Goal: Information Seeking & Learning: Learn about a topic

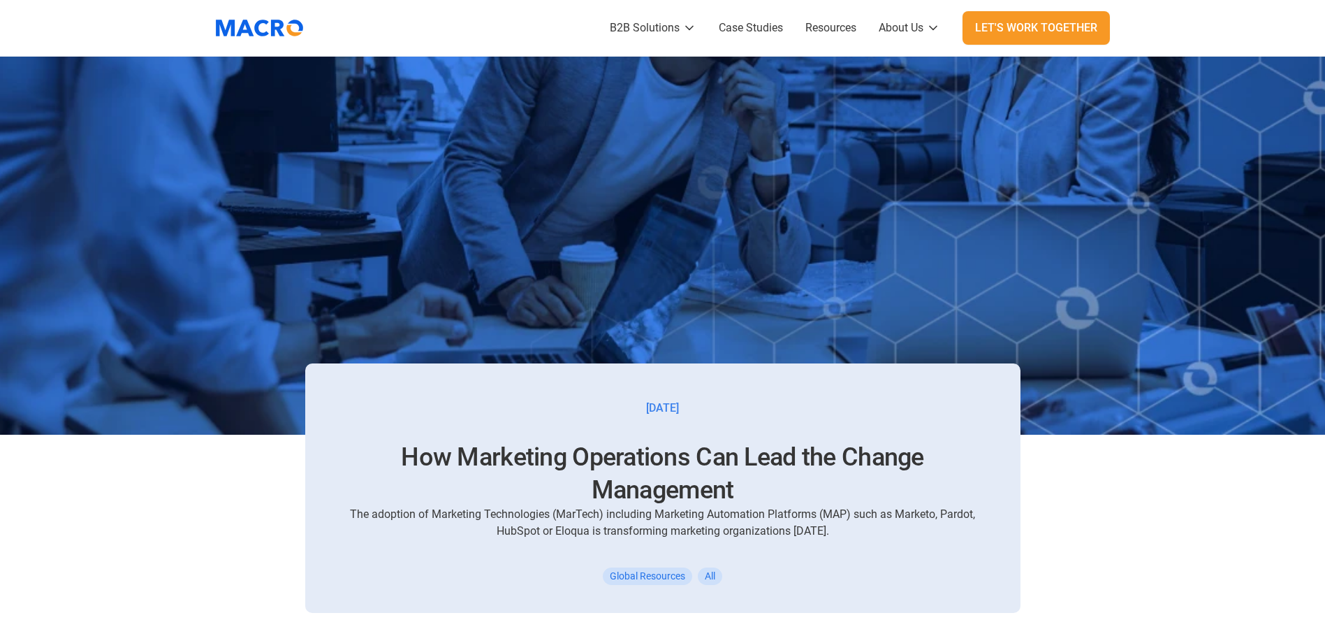
scroll to position [524, 0]
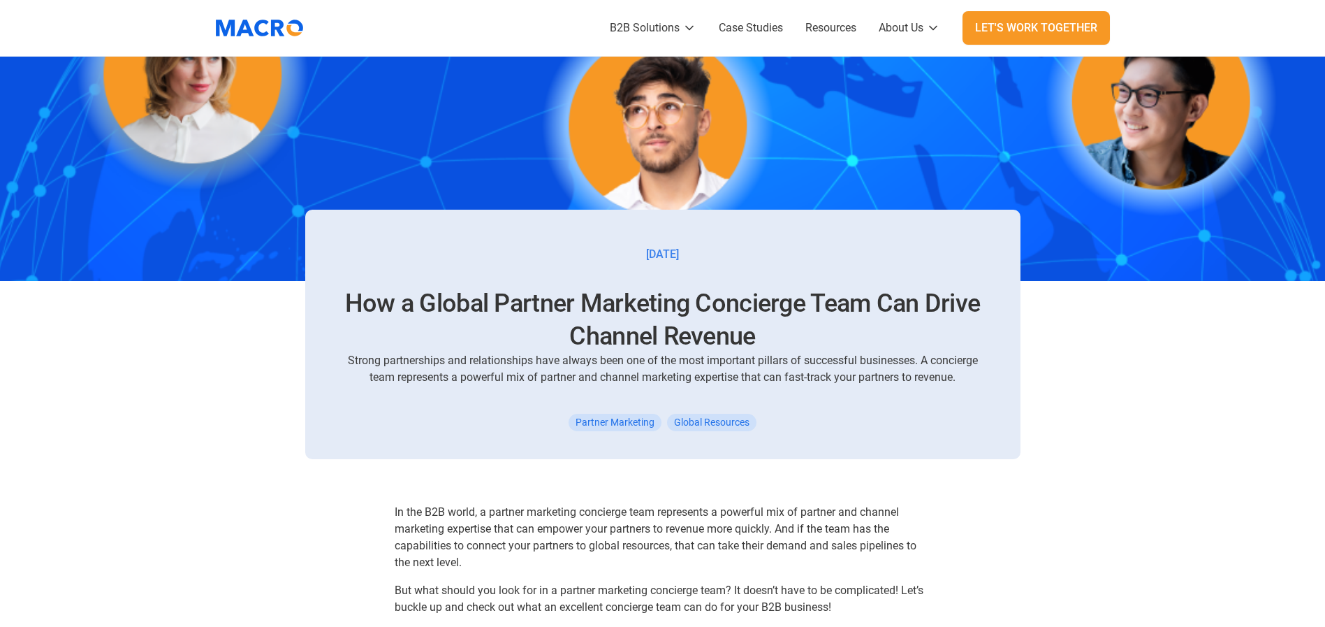
scroll to position [524, 0]
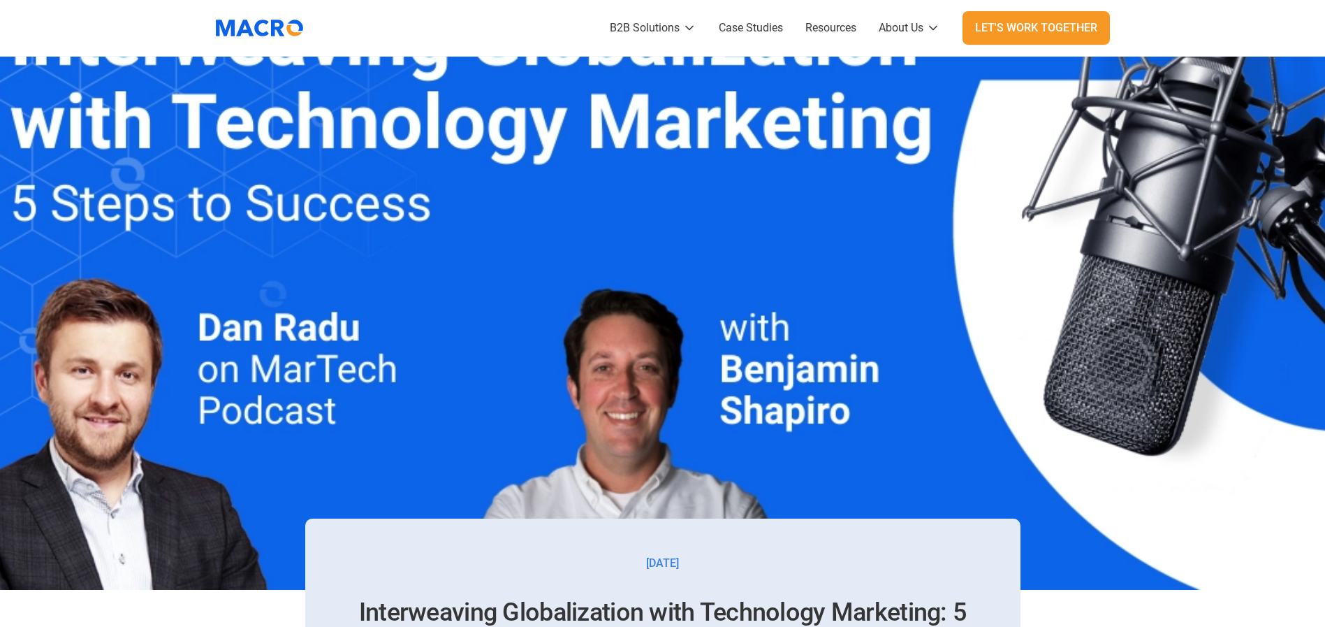
scroll to position [524, 0]
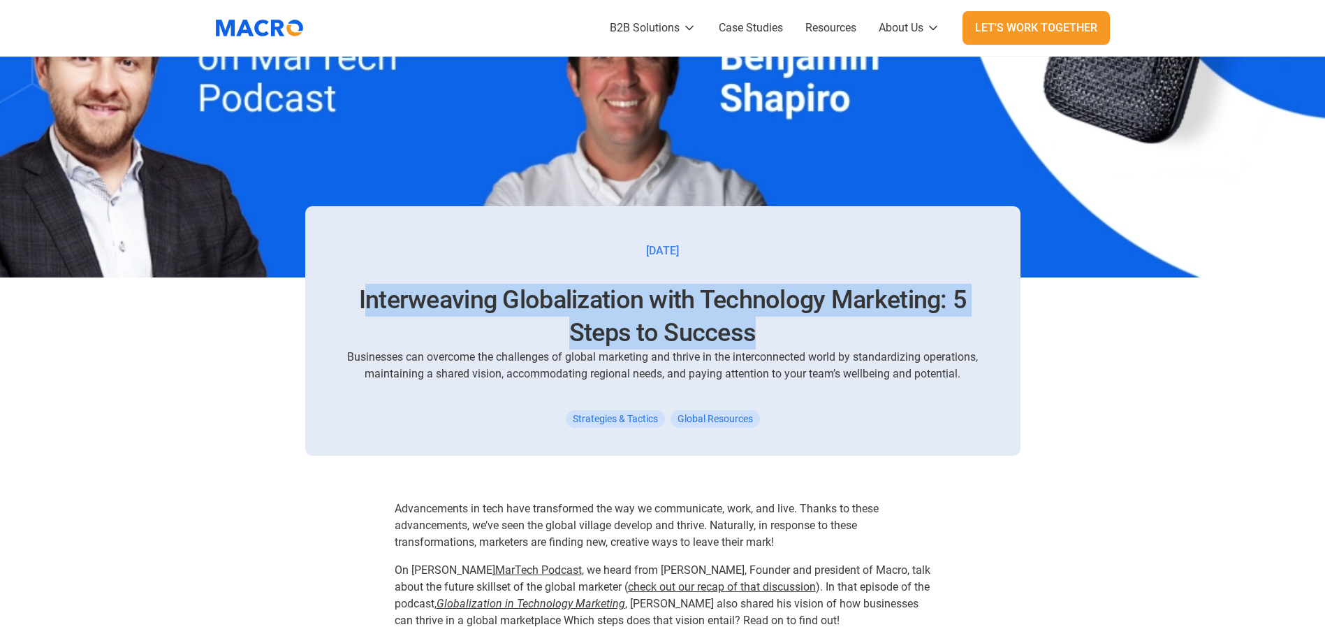
drag, startPoint x: 363, startPoint y: 297, endPoint x: 937, endPoint y: 325, distance: 575.5
click at [937, 325] on h1 "Interweaving Globalization with Technology Marketing: 5 Steps to Success" at bounding box center [663, 317] width 648 height 66
copy h1 "nterweaving Globalization with Technology Marketing: 5 Steps to Success"
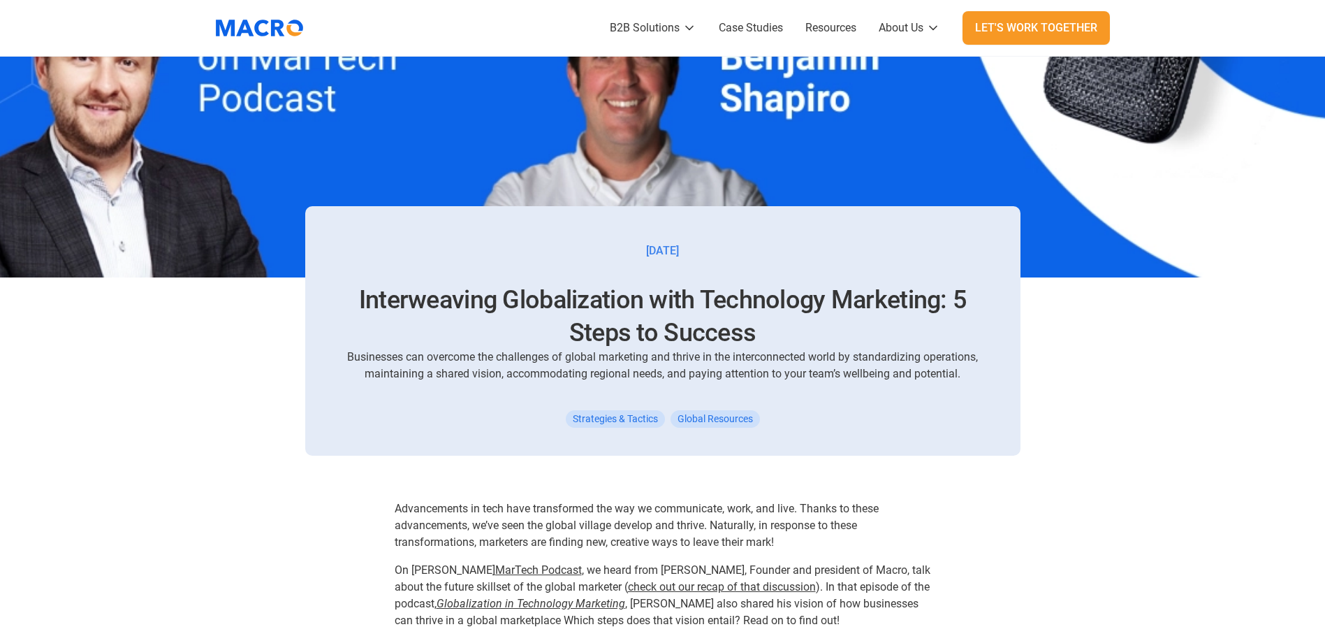
click at [339, 298] on h1 "Interweaving Globalization with Technology Marketing: 5 Steps to Success" at bounding box center [663, 317] width 648 height 66
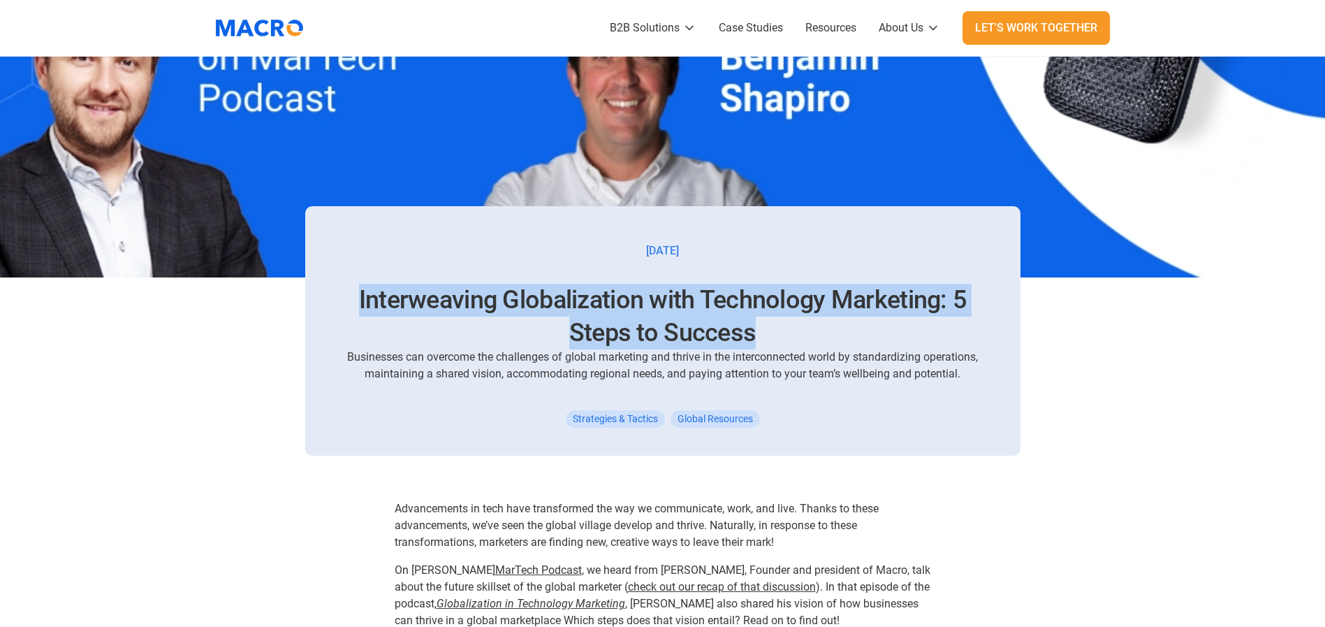
drag, startPoint x: 353, startPoint y: 293, endPoint x: 780, endPoint y: 333, distance: 428.6
click at [780, 333] on h1 "Interweaving Globalization with Technology Marketing: 5 Steps to Success" at bounding box center [663, 317] width 648 height 66
copy h1 "Interweaving Globalization with Technology Marketing: 5 Steps to Success"
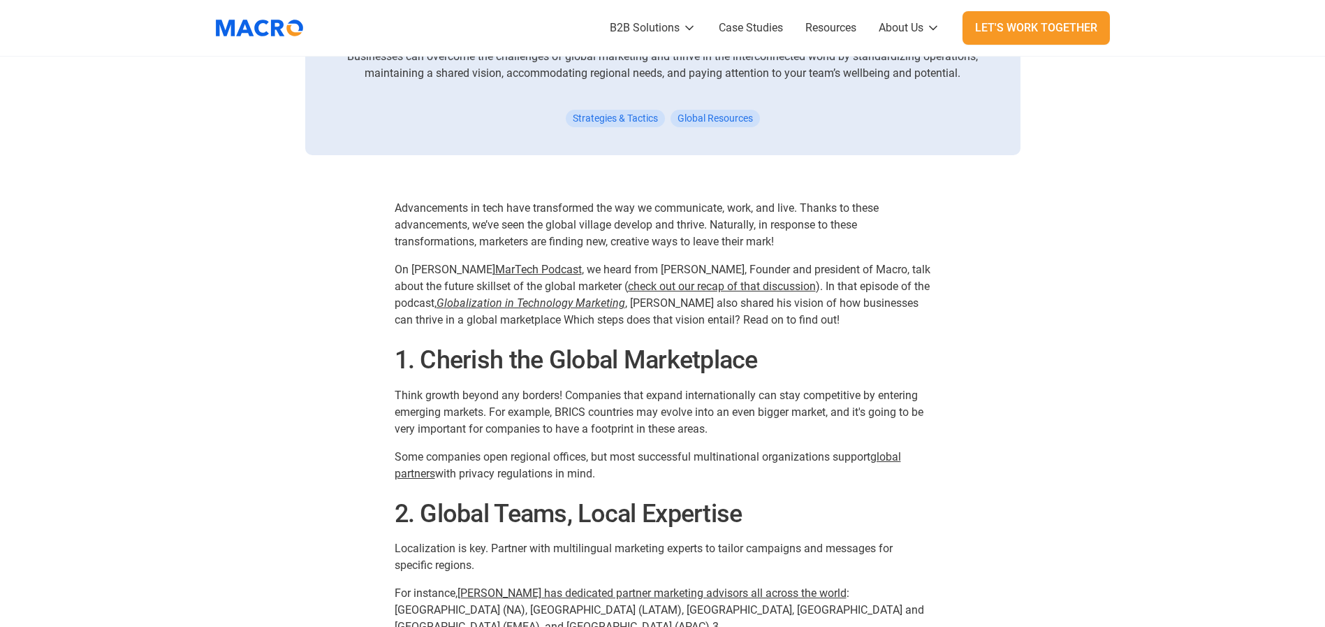
scroll to position [838, 0]
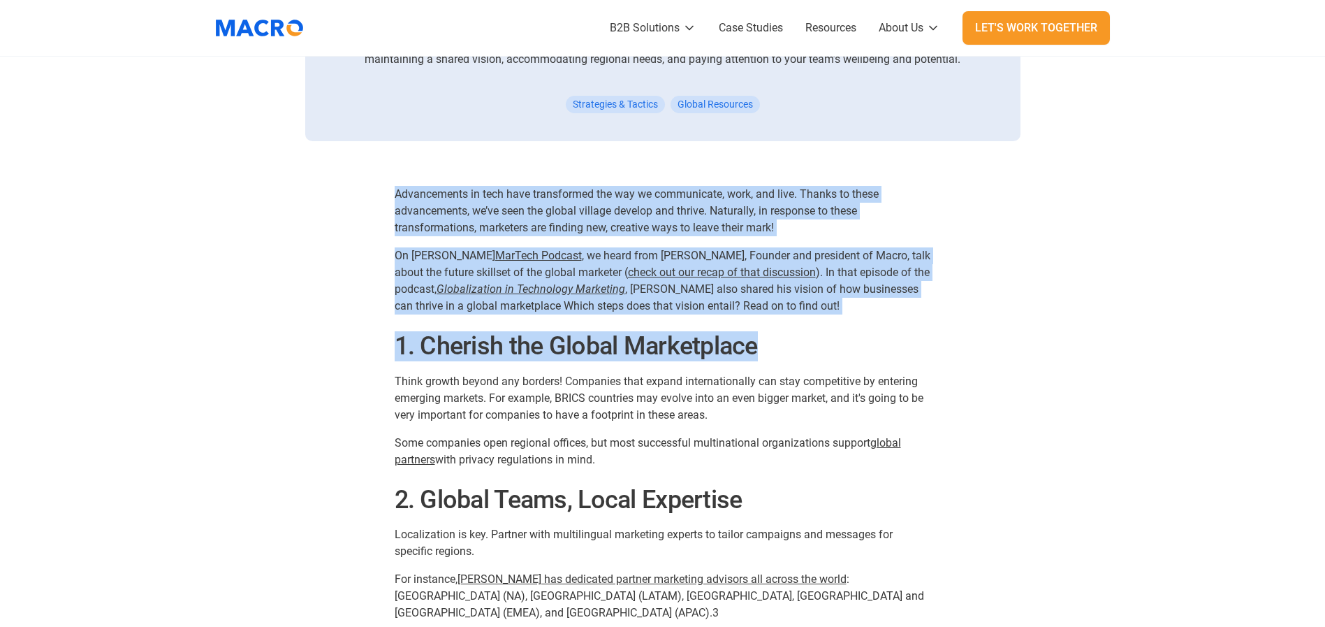
drag, startPoint x: 396, startPoint y: 193, endPoint x: 837, endPoint y: 295, distance: 453.2
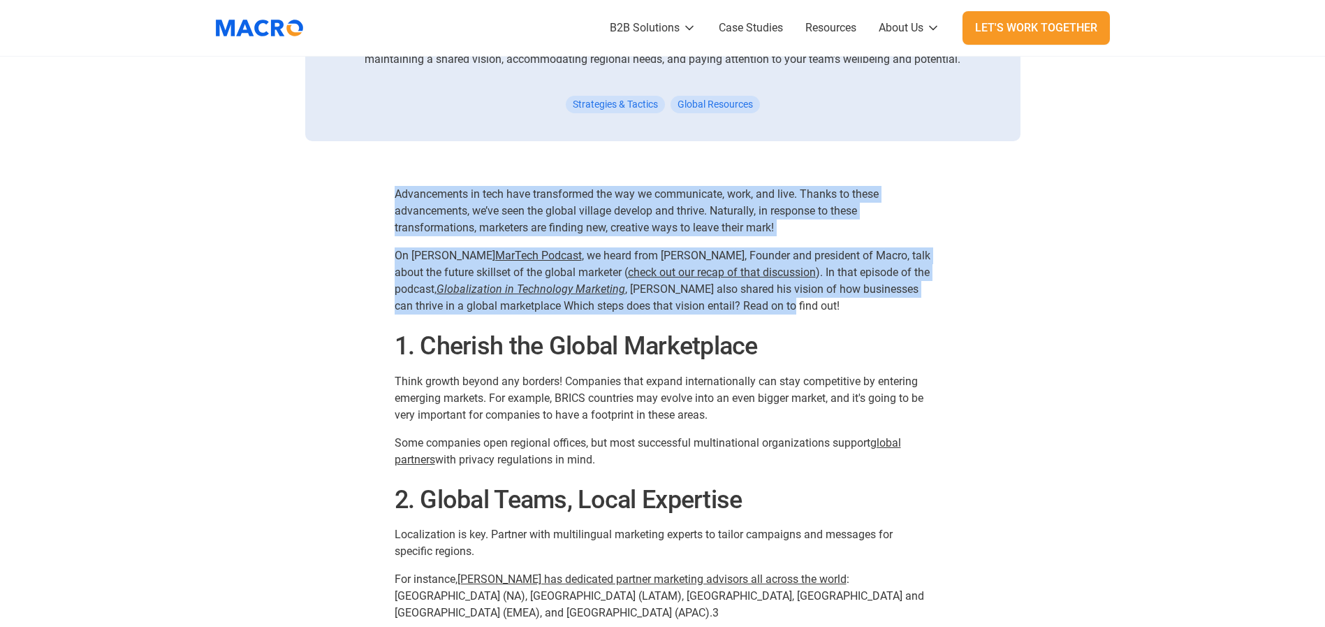
copy div "Advancements in tech have transformed the way we communicate, work, and live. T…"
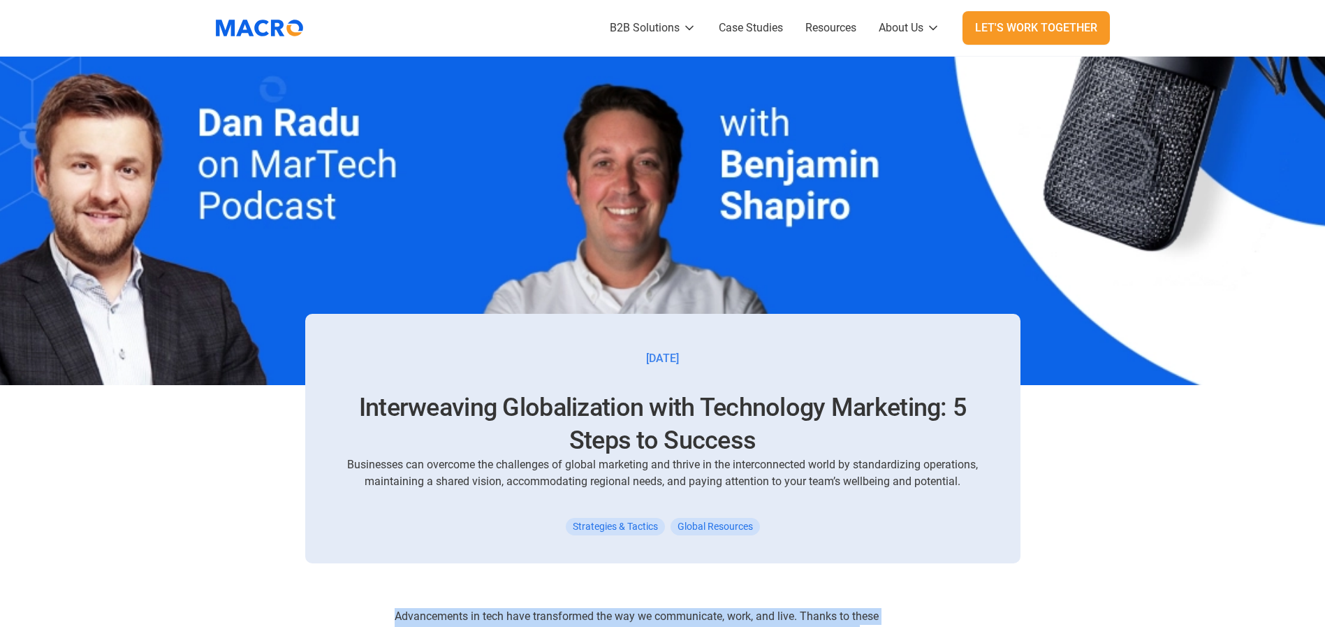
scroll to position [105, 0]
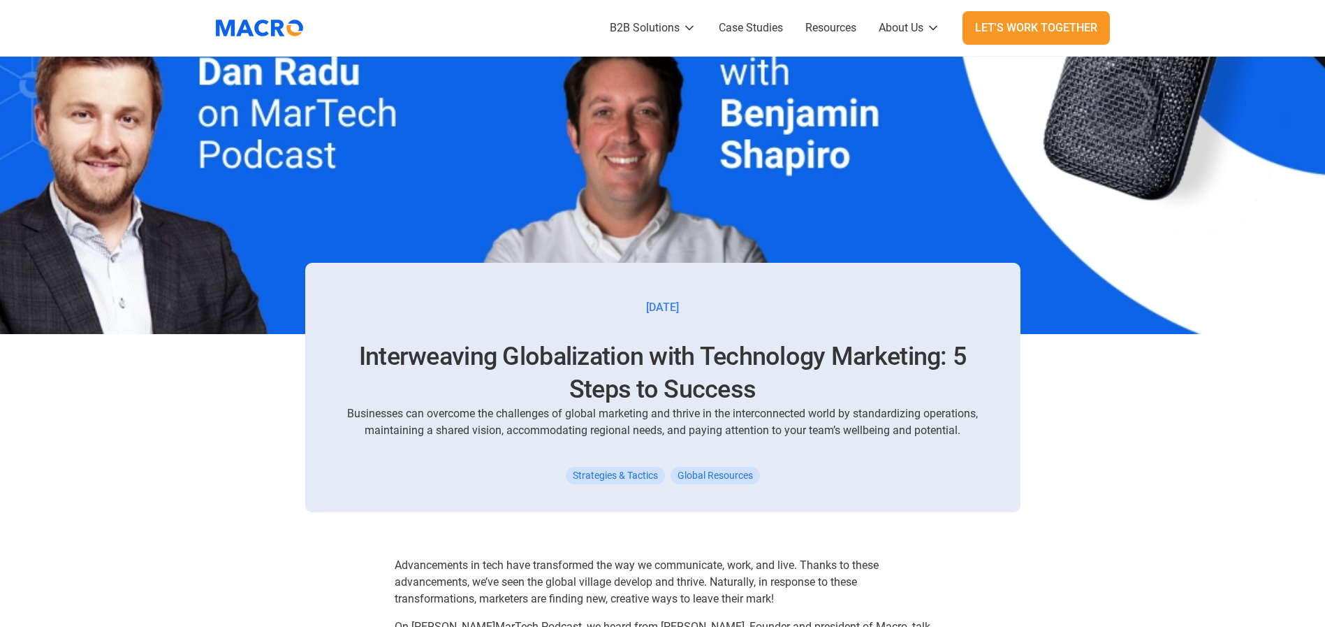
scroll to position [105, 0]
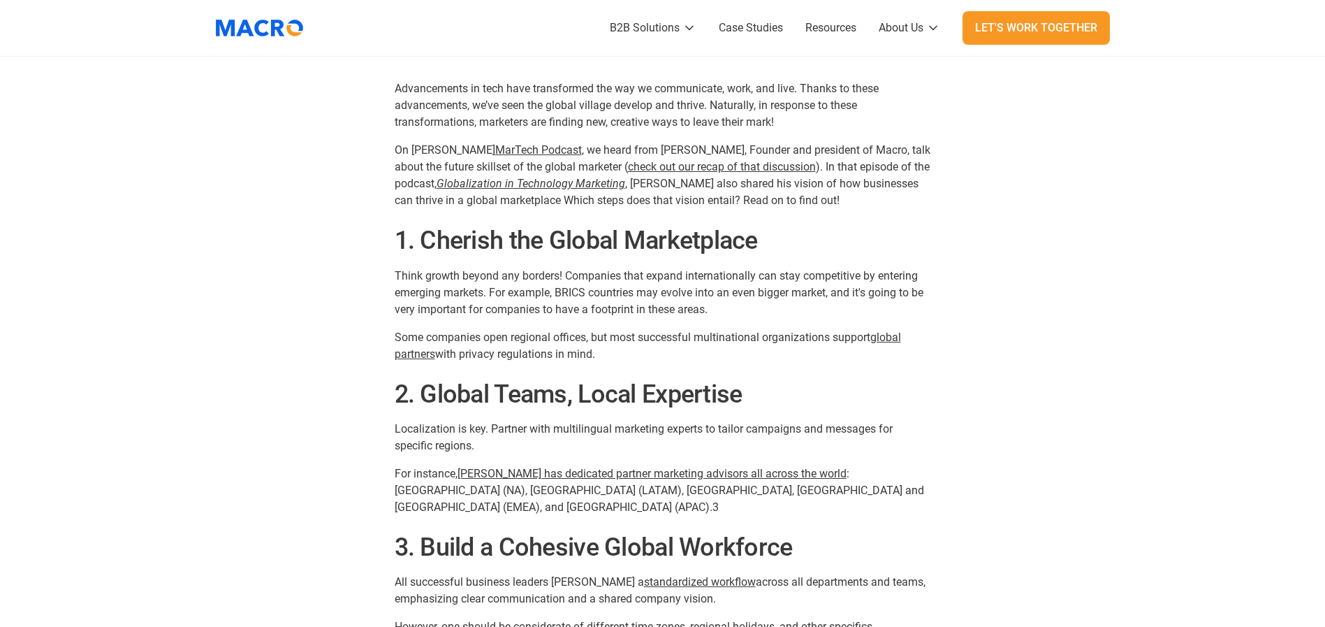
scroll to position [943, 0]
